Goal: Find contact information: Find contact information

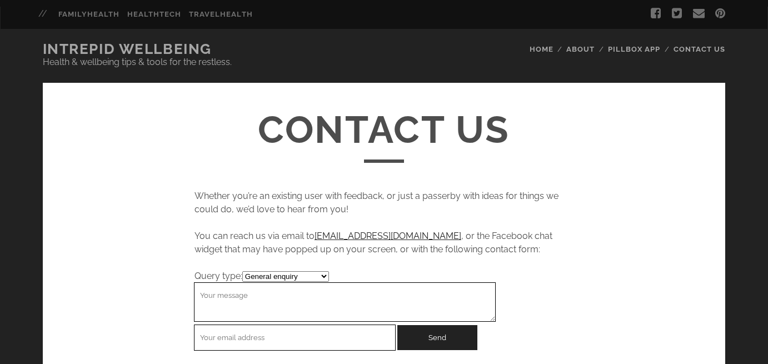
scroll to position [243, 0]
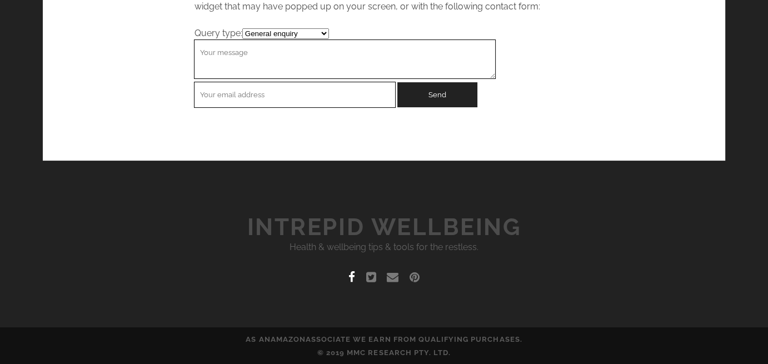
click at [351, 278] on icon at bounding box center [352, 277] width 7 height 12
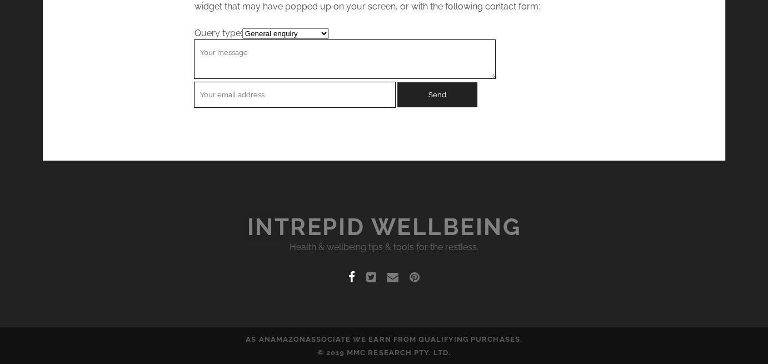
scroll to position [0, 0]
drag, startPoint x: 246, startPoint y: 232, endPoint x: 257, endPoint y: 227, distance: 12.0
click at [257, 227] on h1 "Intrepid Wellbeing" at bounding box center [384, 227] width 768 height 27
drag, startPoint x: 213, startPoint y: 245, endPoint x: 213, endPoint y: 228, distance: 16.7
click at [210, 245] on p "Health & wellbeing tips & tools for the restless." at bounding box center [384, 247] width 768 height 13
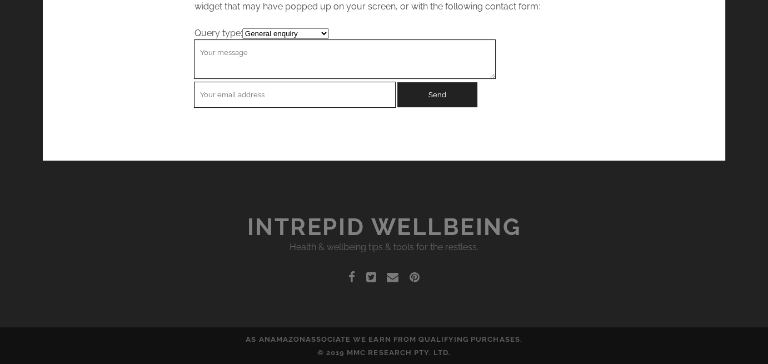
drag, startPoint x: 211, startPoint y: 232, endPoint x: 521, endPoint y: 223, distance: 310.9
click at [521, 223] on h1 "Intrepid Wellbeing" at bounding box center [384, 227] width 768 height 27
copy link "Intrepid Wellbeing"
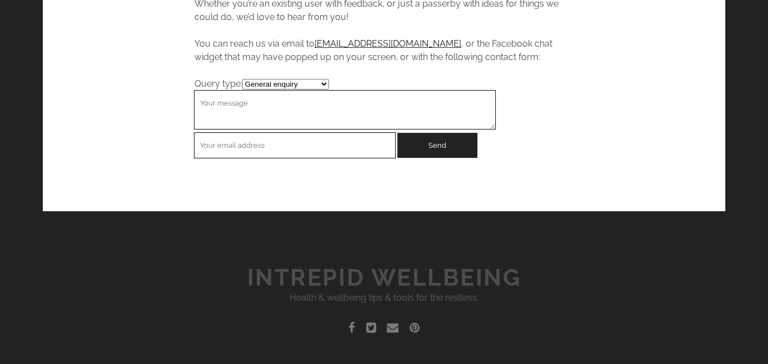
scroll to position [243, 0]
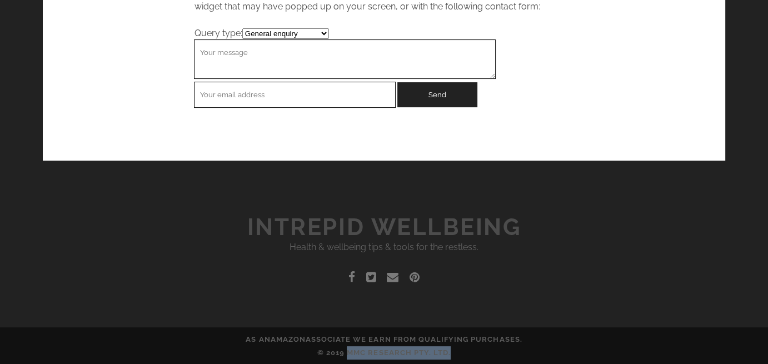
drag, startPoint x: 347, startPoint y: 352, endPoint x: 453, endPoint y: 352, distance: 105.1
click at [453, 352] on p "© 2019 MMC Research Pty. Ltd." at bounding box center [384, 352] width 768 height 13
copy p "MMC Research Pty. Ltd."
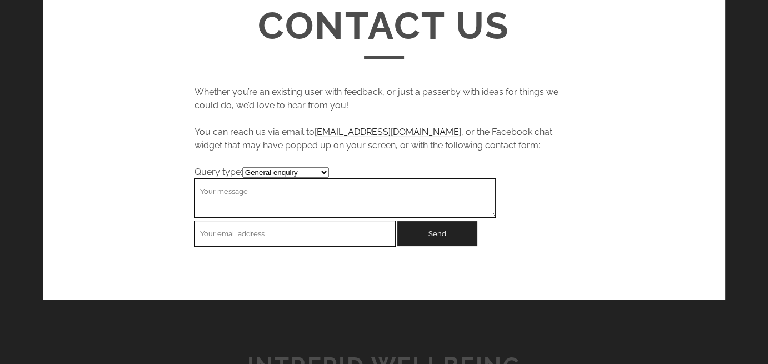
scroll to position [0, 0]
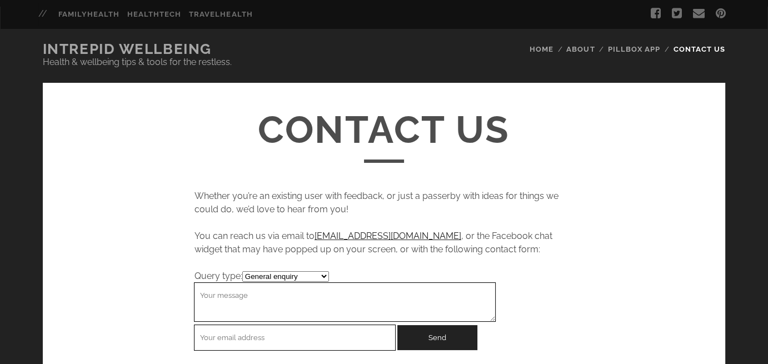
click at [699, 49] on link "Contact Us" at bounding box center [700, 49] width 52 height 13
